Goal: Answer question/provide support: Share knowledge or assist other users

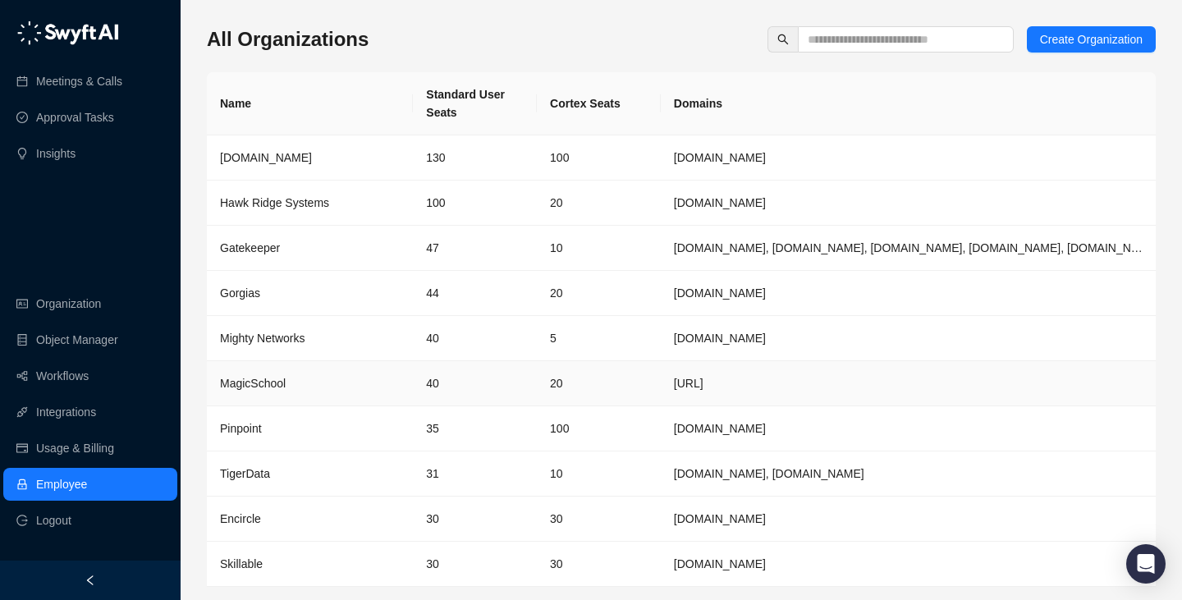
scroll to position [53, 0]
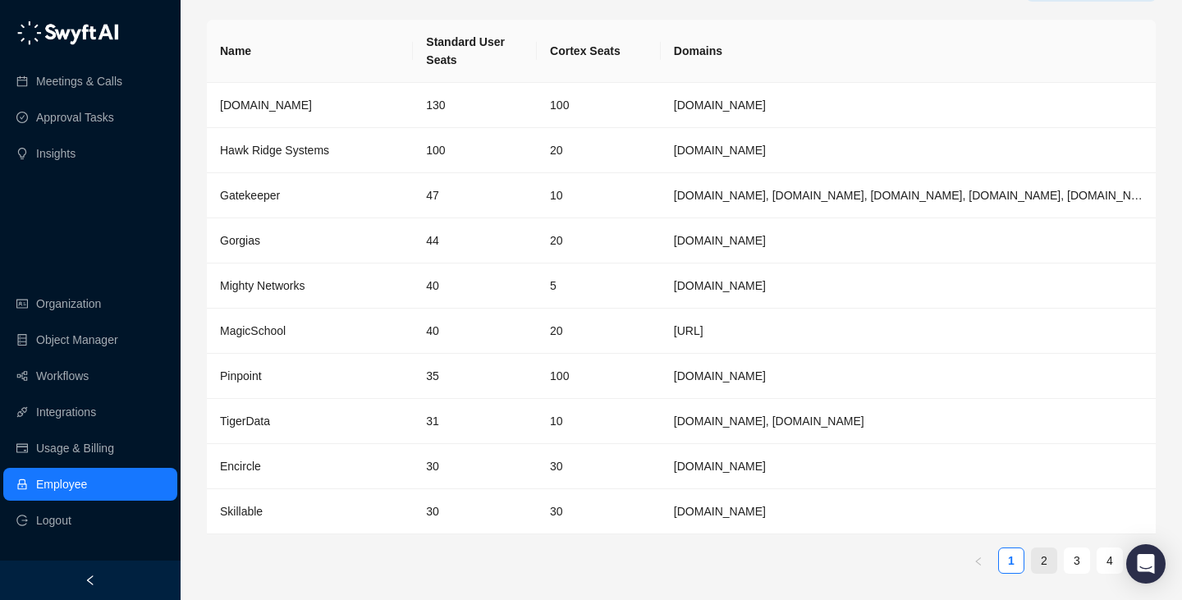
click at [1033, 553] on link "2" at bounding box center [1043, 560] width 25 height 25
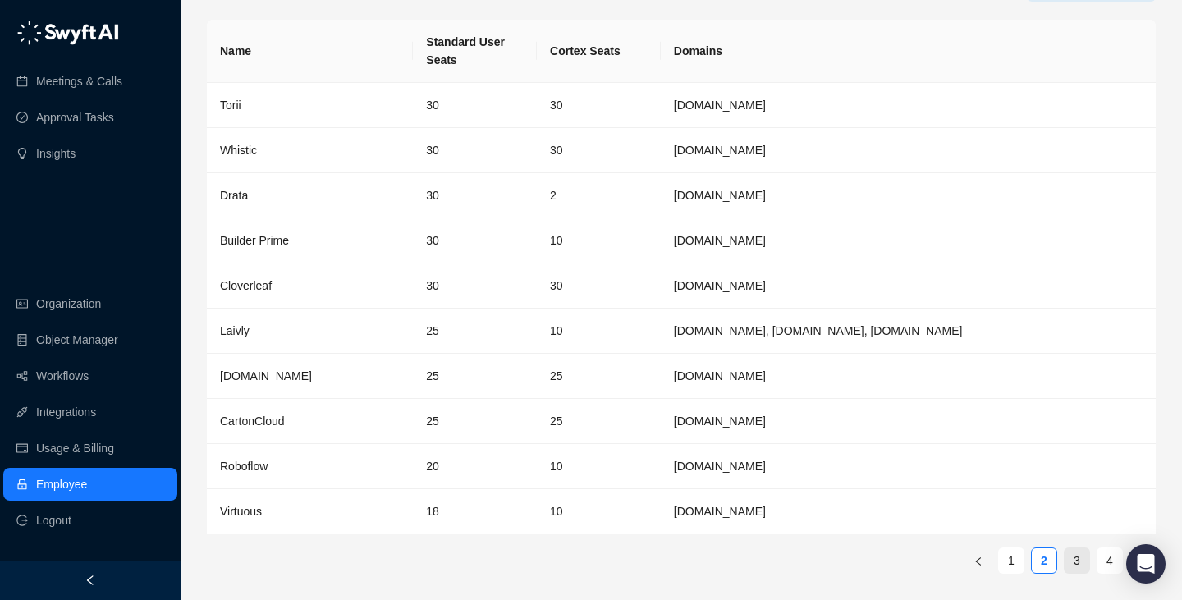
click at [1073, 562] on link "3" at bounding box center [1076, 560] width 25 height 25
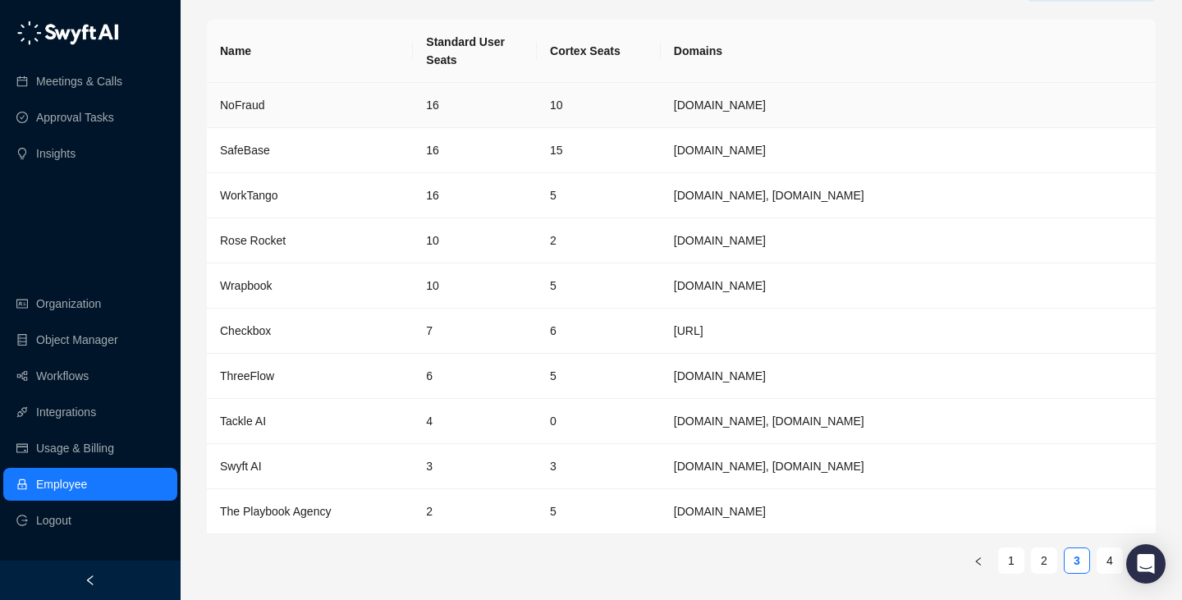
click at [351, 89] on td "NoFraud" at bounding box center [310, 105] width 206 height 45
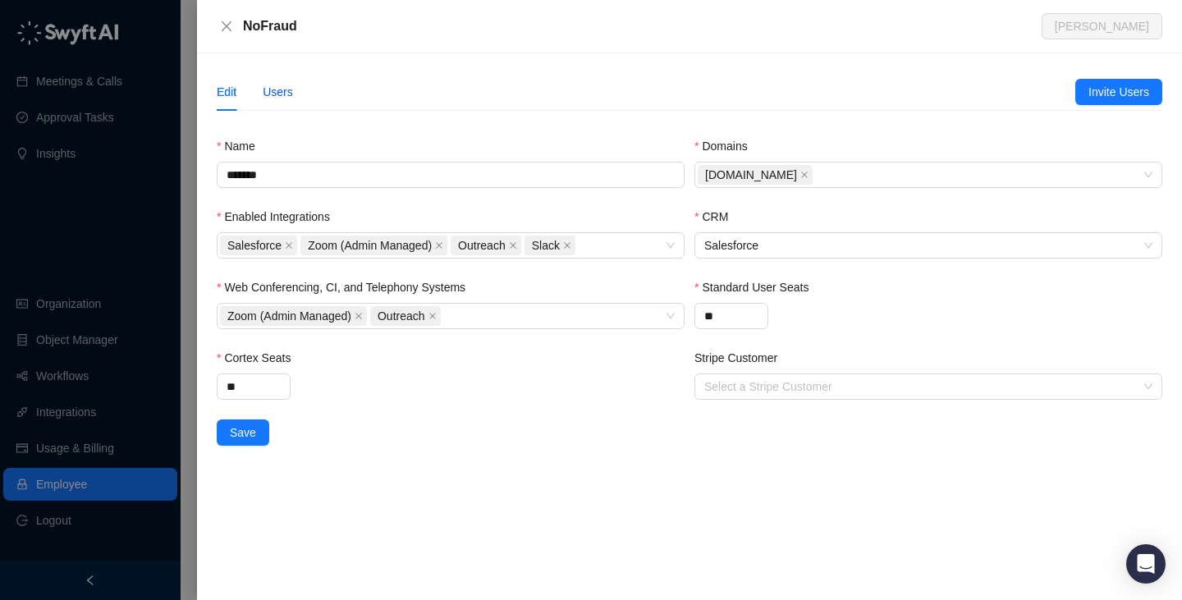
click at [274, 89] on div "Users" at bounding box center [278, 92] width 30 height 18
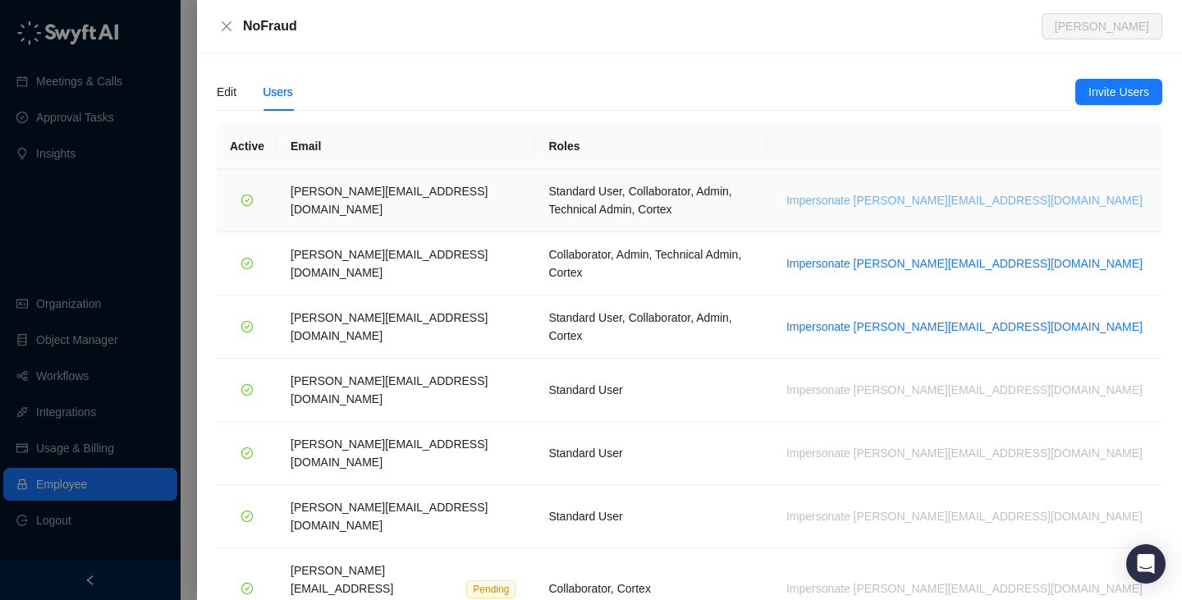
click at [1009, 194] on span "Impersonate h.cline@nofraud.com" at bounding box center [964, 200] width 356 height 18
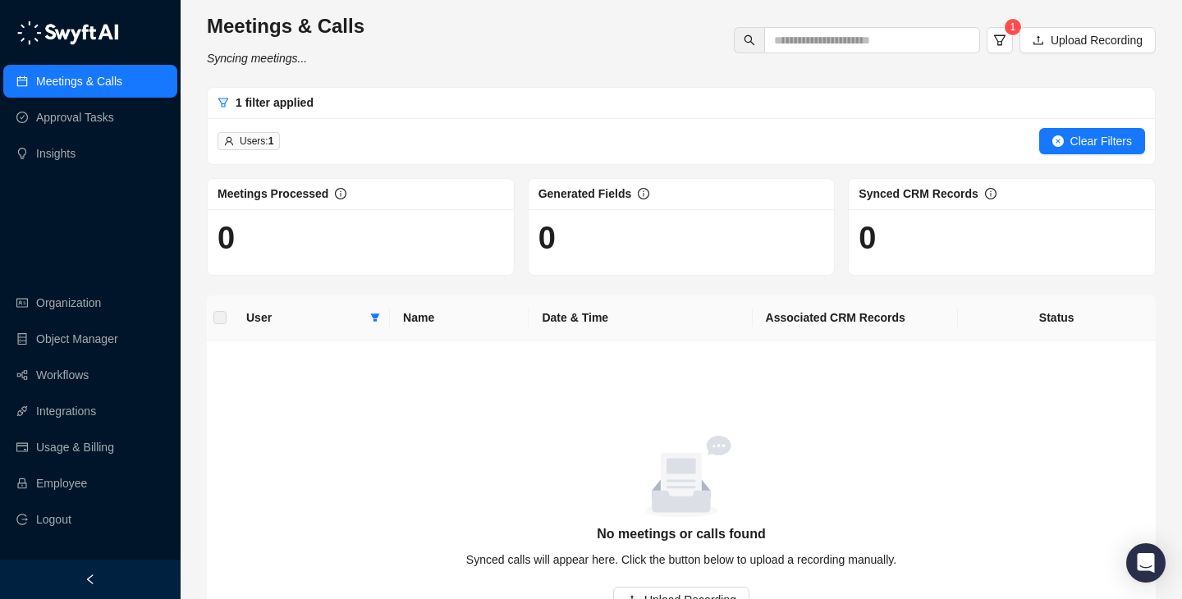
click at [102, 464] on ul "Organization Object Manager Workflows Integrations Usage & Billing Employee Log…" at bounding box center [90, 411] width 181 height 256
click at [87, 486] on link "Employee" at bounding box center [61, 483] width 51 height 33
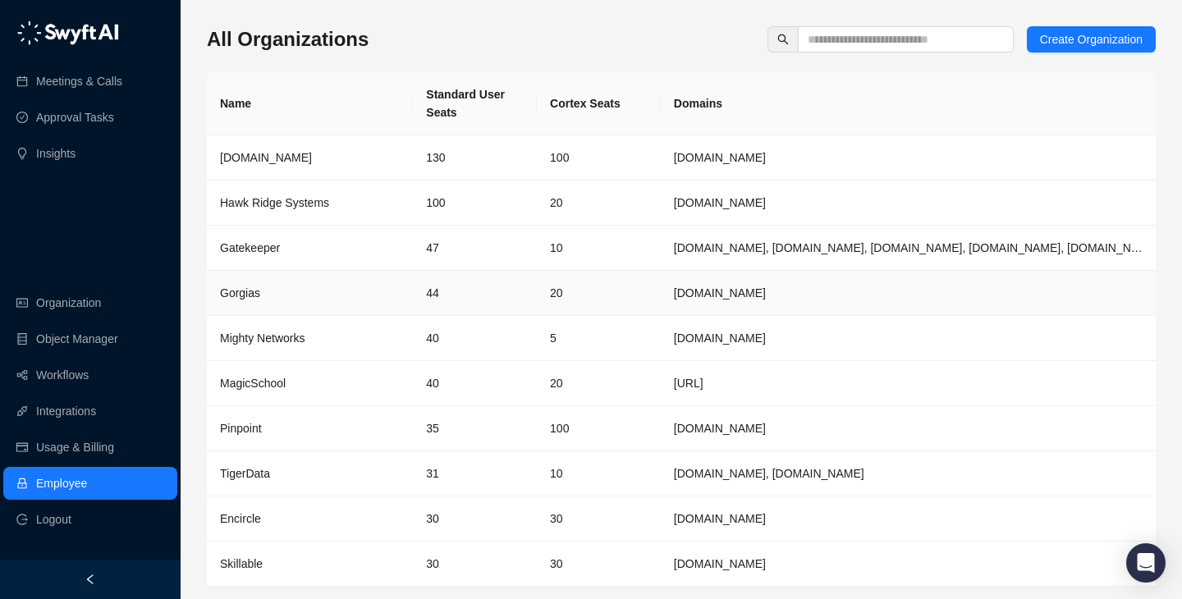
scroll to position [53, 0]
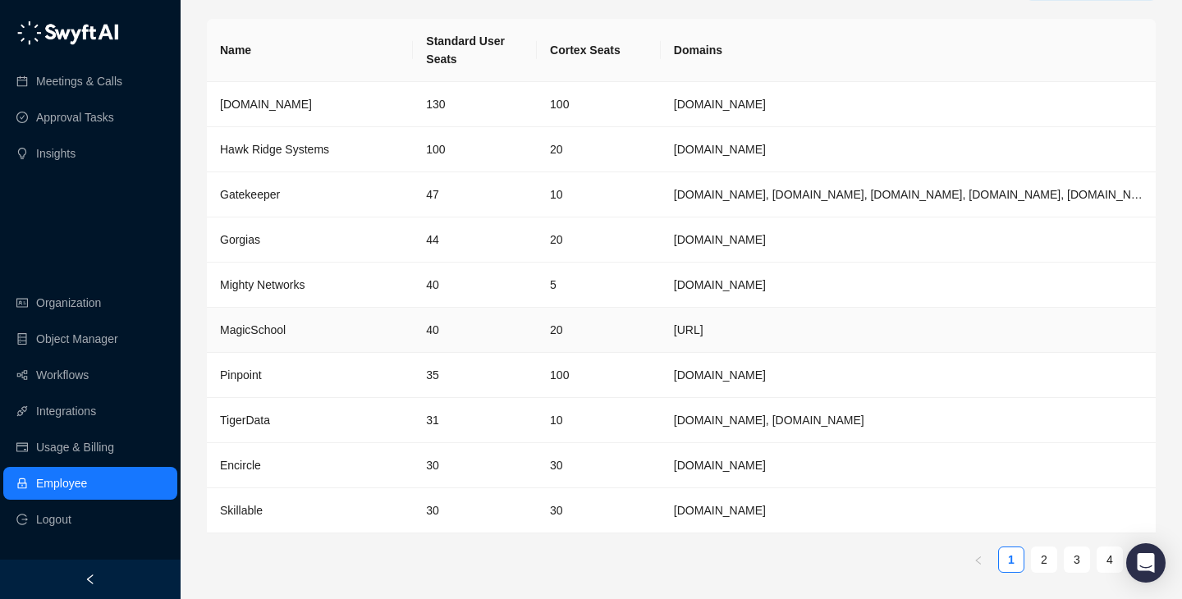
click at [412, 309] on td "MagicSchool" at bounding box center [310, 330] width 206 height 45
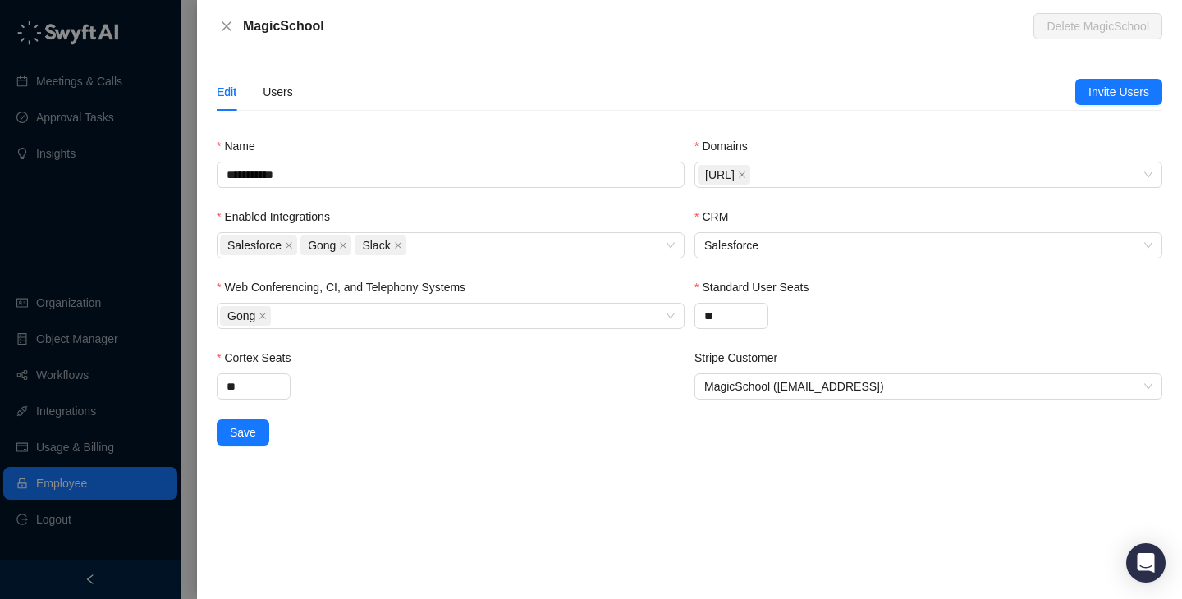
click at [260, 90] on div "Edit Users" at bounding box center [255, 92] width 76 height 38
click at [280, 96] on div "Users" at bounding box center [278, 92] width 30 height 18
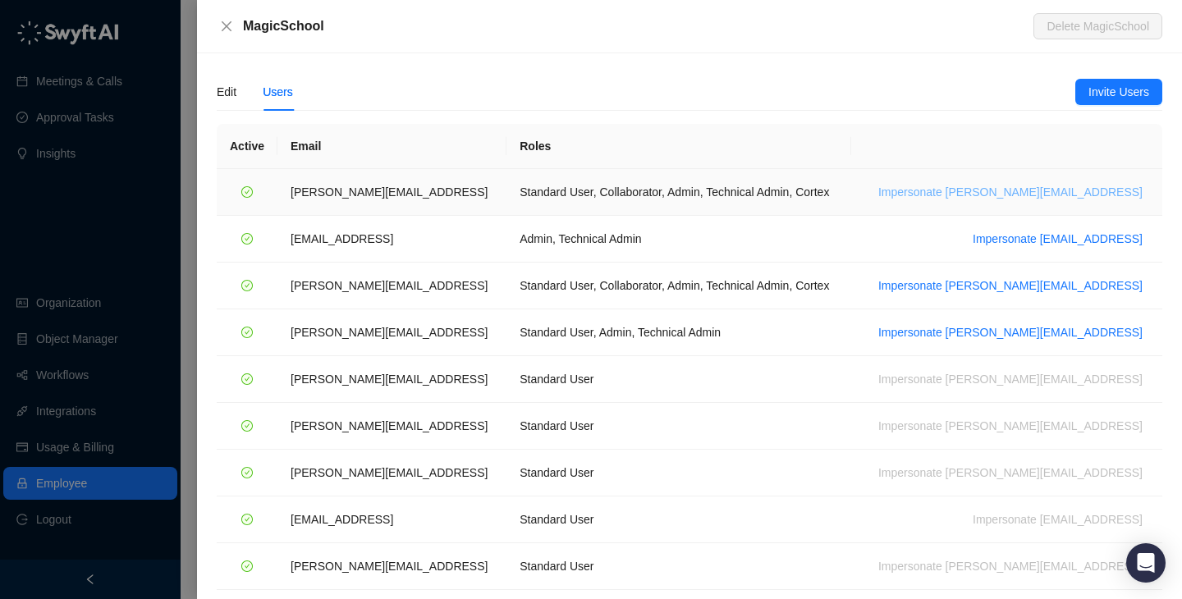
click at [1005, 190] on span "Impersonate ana@magicschool.ai" at bounding box center [1010, 192] width 264 height 18
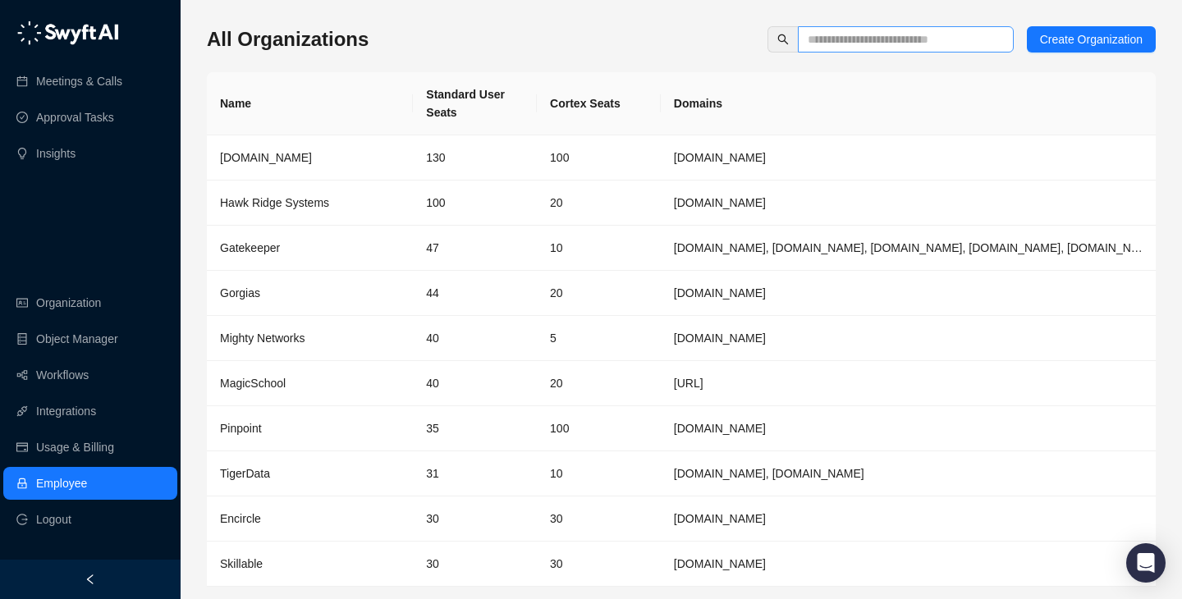
click at [890, 28] on span at bounding box center [906, 39] width 216 height 26
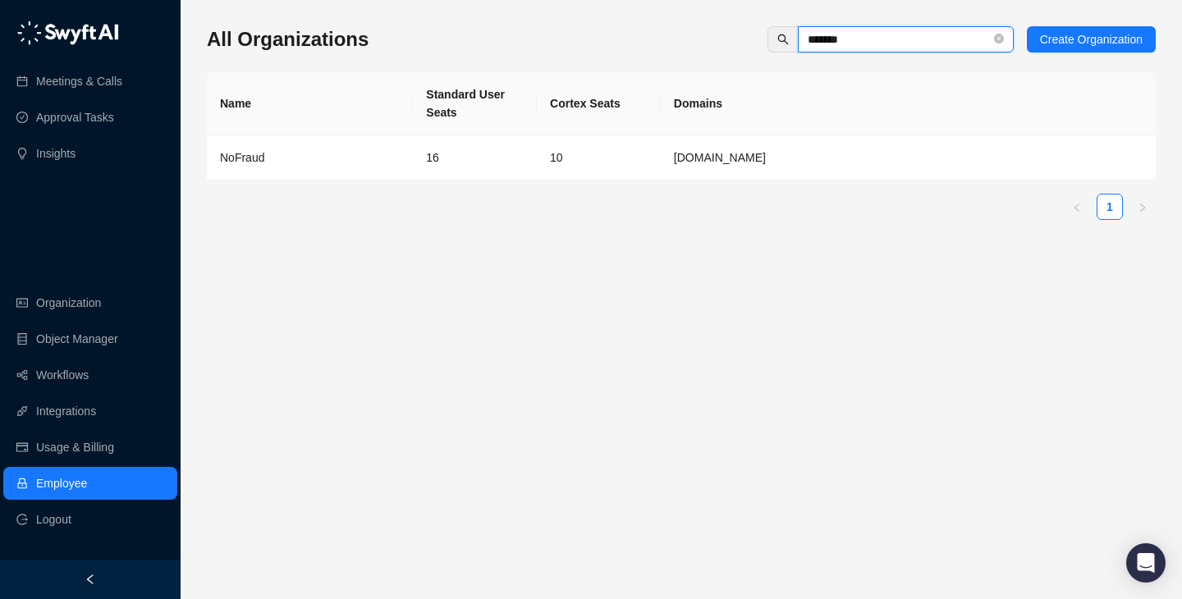
type input "*******"
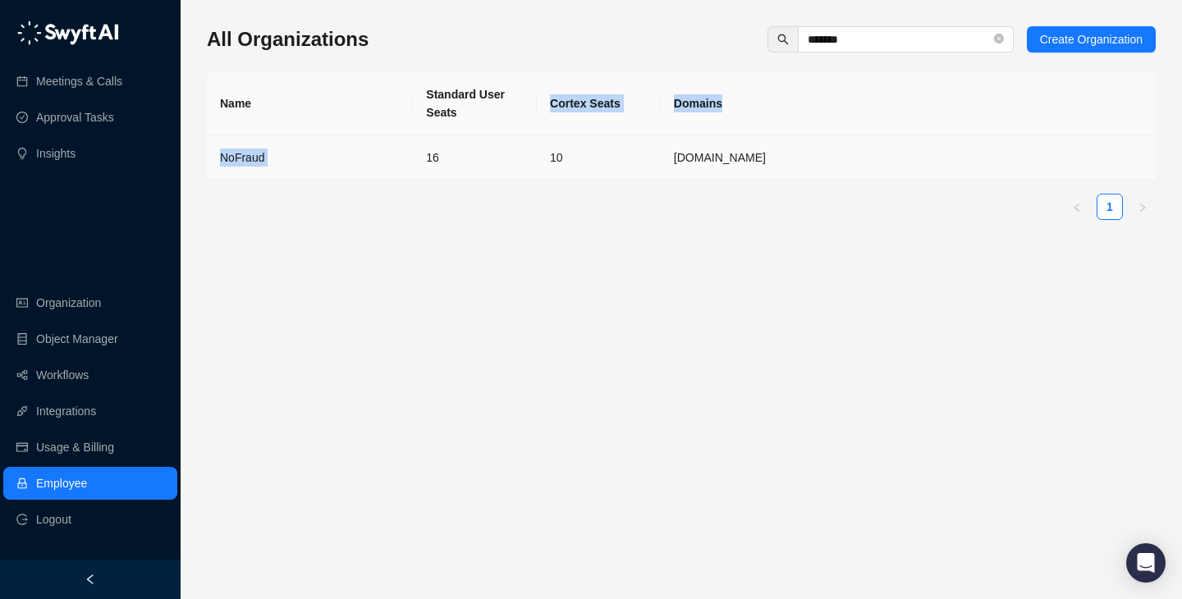
click at [462, 135] on table "Name Standard User Seats Cortex Seats Domains NoFraud 16 10 nofraud.com" at bounding box center [681, 126] width 948 height 108
click at [469, 158] on td "16" at bounding box center [475, 157] width 124 height 45
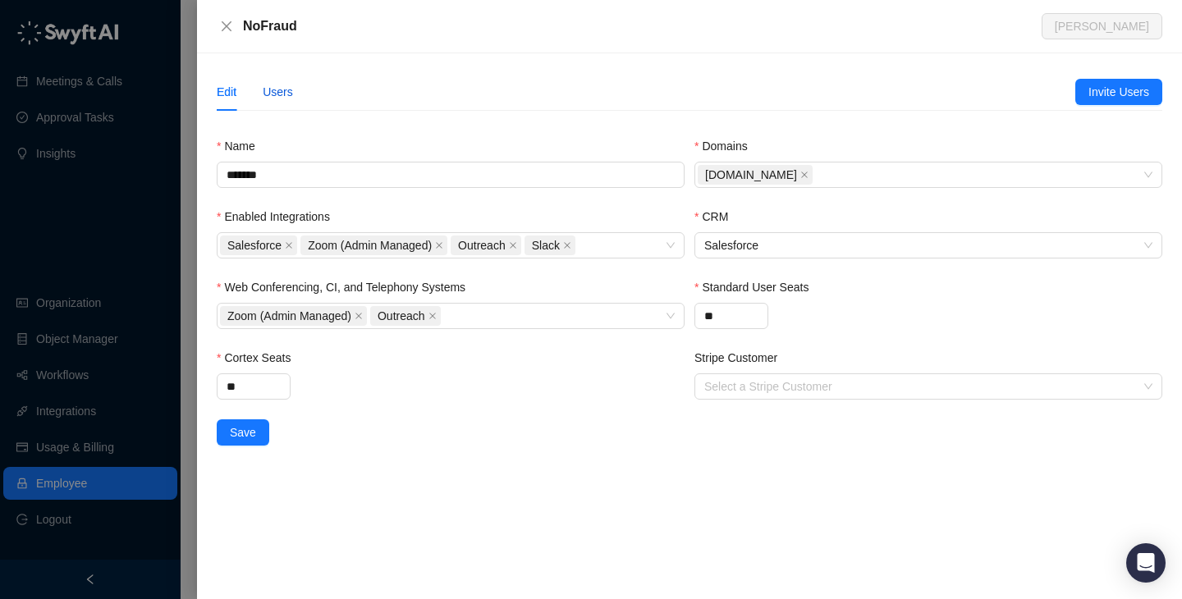
click at [286, 97] on div "Users" at bounding box center [278, 92] width 30 height 18
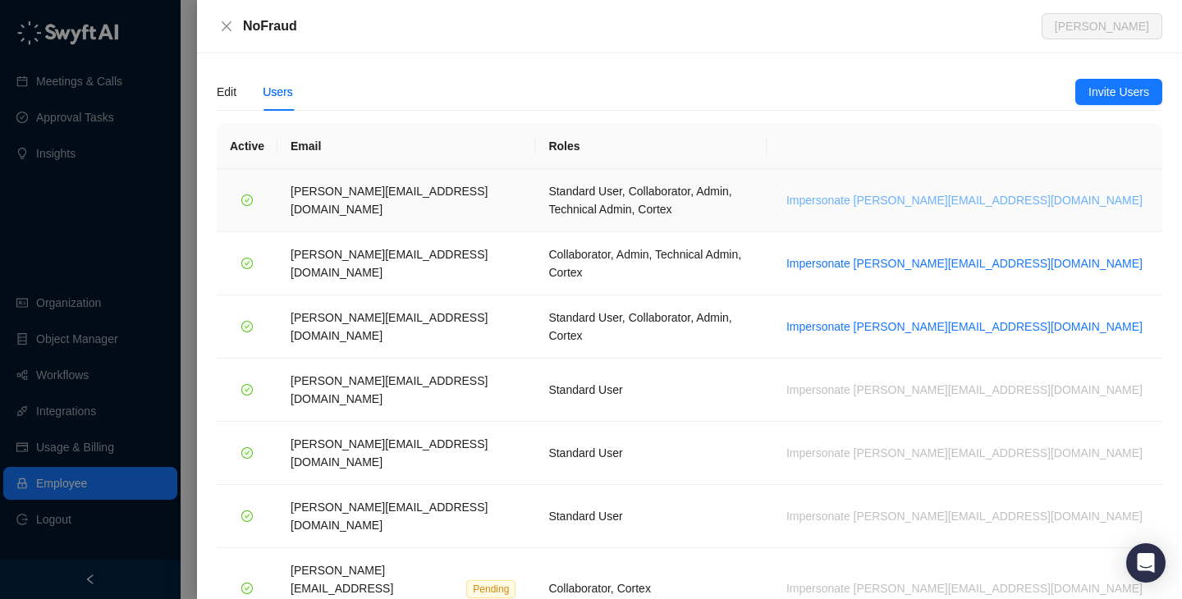
click at [1089, 191] on span "Impersonate h.cline@nofraud.com" at bounding box center [964, 200] width 356 height 18
